Goal: Information Seeking & Learning: Learn about a topic

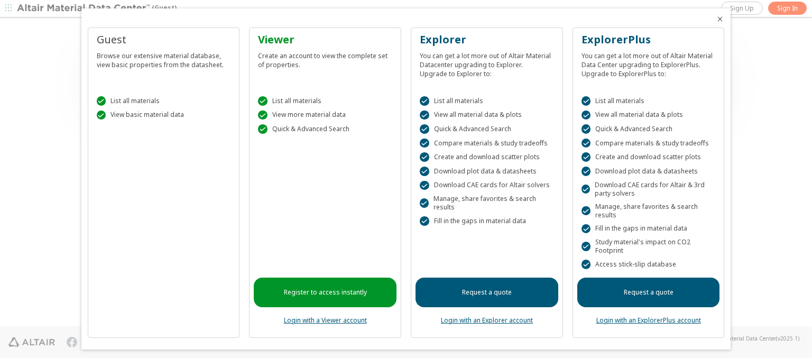
click at [716, 19] on icon "Close" at bounding box center [720, 19] width 8 height 8
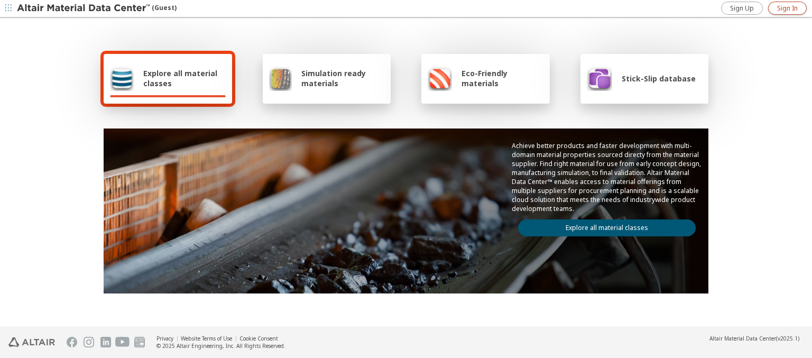
click at [787, 8] on span "Sign In" at bounding box center [787, 8] width 21 height 8
click at [84, 8] on img at bounding box center [84, 8] width 135 height 11
click at [180, 78] on span "Explore all material classes" at bounding box center [184, 78] width 82 height 20
click at [603, 225] on link "Explore all material classes" at bounding box center [607, 227] width 178 height 17
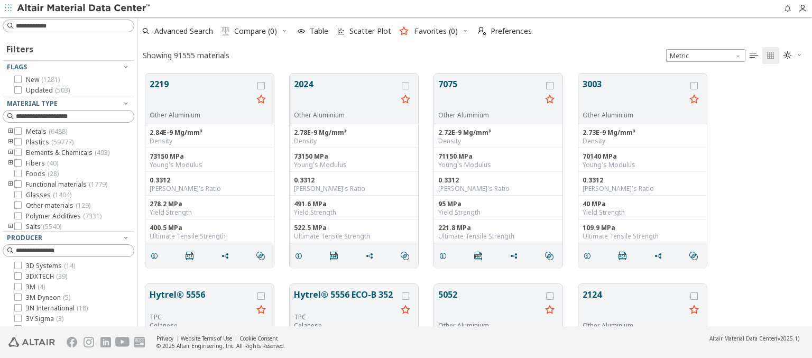
scroll to position [253, 666]
click at [502, 31] on span "Preferences" at bounding box center [511, 30] width 41 height 7
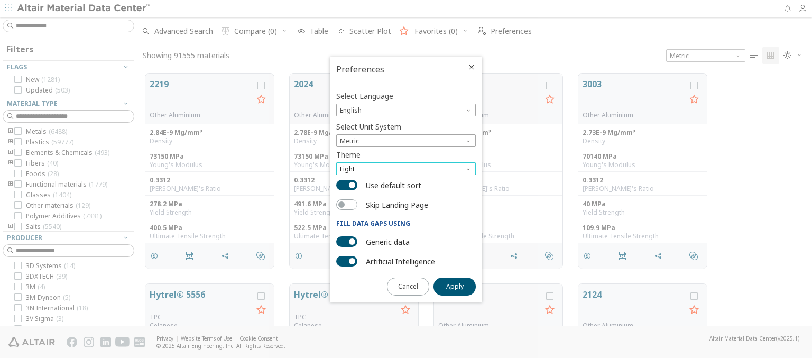
click at [406, 169] on span "Light" at bounding box center [406, 168] width 140 height 13
click at [356, 195] on span "Light Blue" at bounding box center [356, 194] width 30 height 8
click at [455, 285] on span "Apply" at bounding box center [454, 286] width 17 height 8
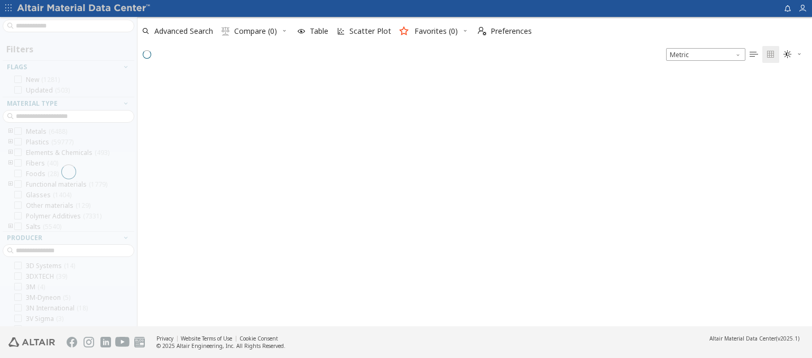
scroll to position [254, 666]
type input "****"
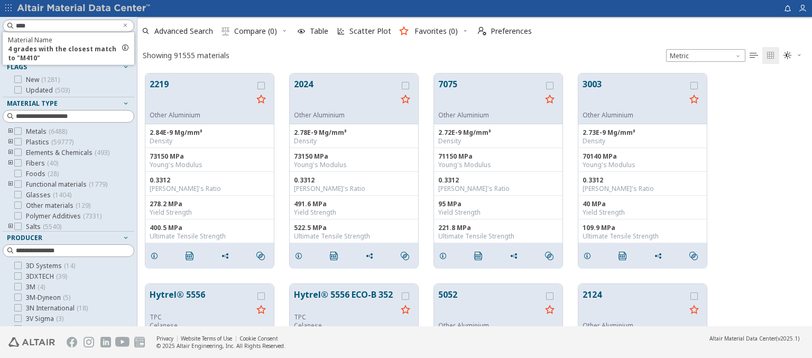
scroll to position [253, 666]
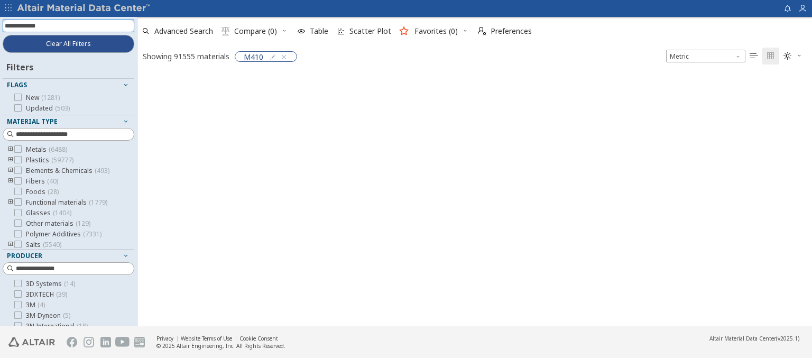
scroll to position [251, 666]
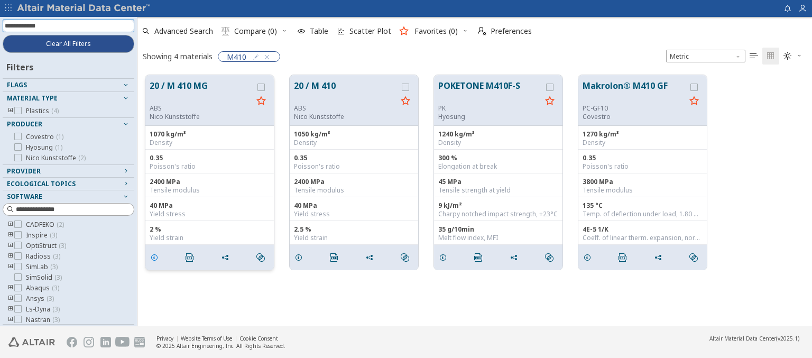
click at [156, 256] on icon "grid" at bounding box center [154, 257] width 8 height 8
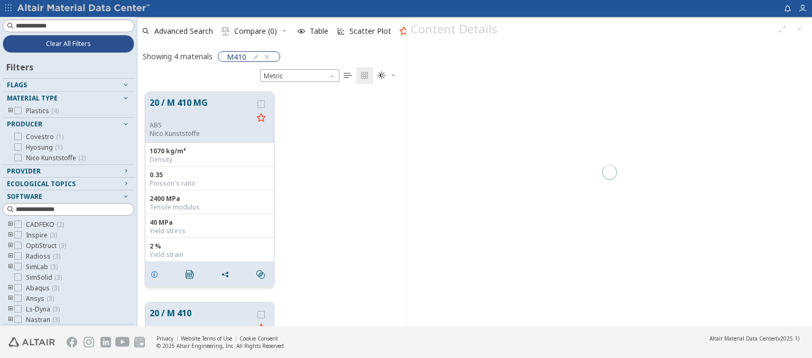
scroll to position [234, 260]
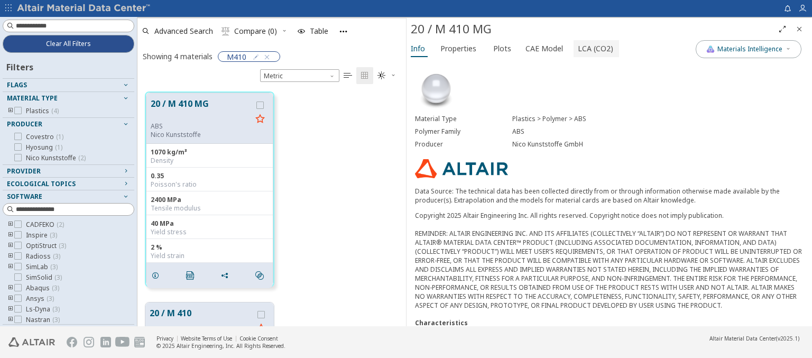
click at [589, 48] on span "LCA (CO2)" at bounding box center [595, 48] width 35 height 17
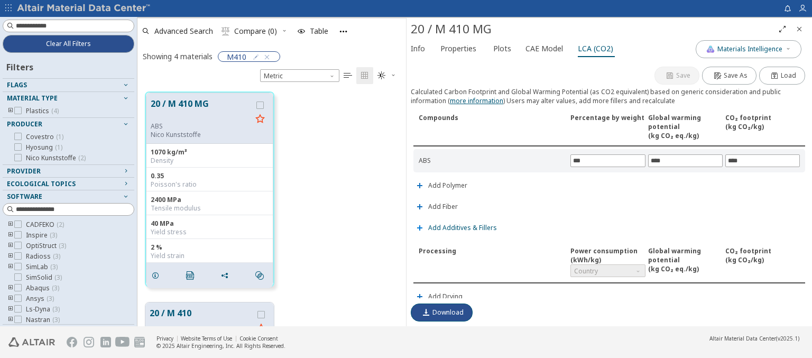
click at [461, 226] on span "Add Additives & Fillers" at bounding box center [462, 228] width 69 height 6
